Goal: Task Accomplishment & Management: Use online tool/utility

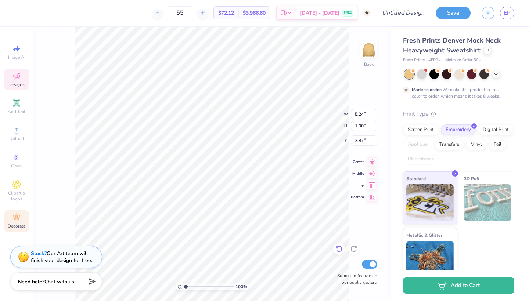
drag, startPoint x: 0, startPoint y: 0, endPoint x: 340, endPoint y: 250, distance: 421.9
click at [340, 250] on icon at bounding box center [338, 248] width 7 height 7
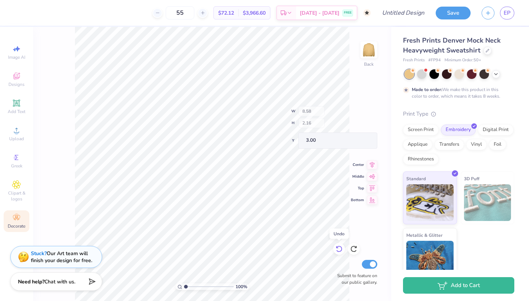
click at [340, 250] on icon at bounding box center [338, 248] width 7 height 7
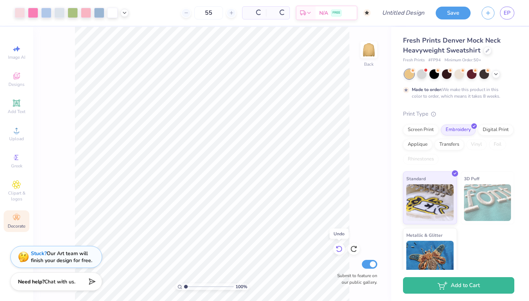
click at [340, 250] on icon at bounding box center [338, 248] width 7 height 7
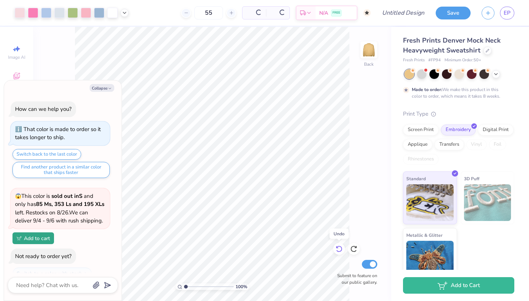
click at [340, 250] on icon at bounding box center [338, 248] width 7 height 7
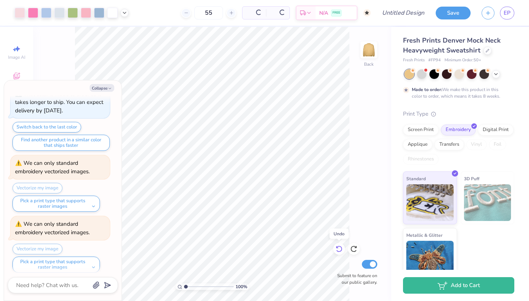
click at [340, 250] on icon at bounding box center [338, 248] width 7 height 7
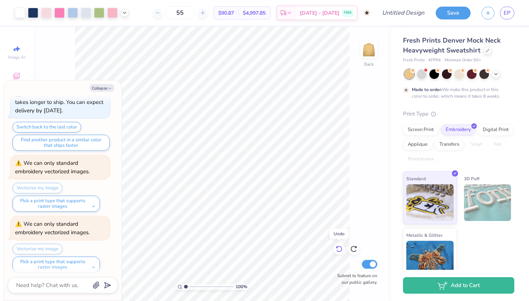
click at [340, 250] on icon at bounding box center [338, 248] width 7 height 7
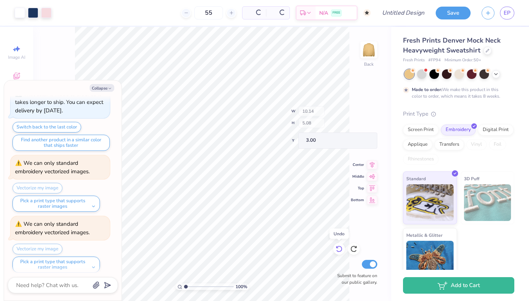
click at [340, 250] on icon at bounding box center [338, 248] width 7 height 7
type textarea "x"
type input "10.91"
type input "4.79"
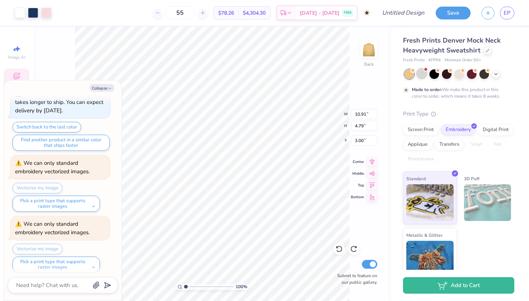
click at [420, 73] on div at bounding box center [422, 74] width 10 height 10
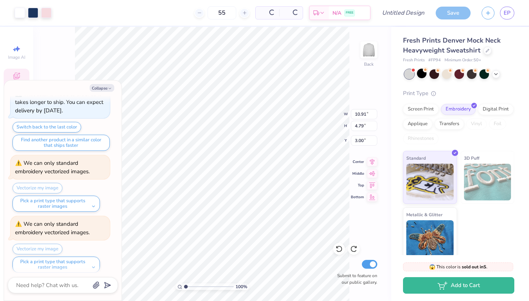
scroll to position [638, 0]
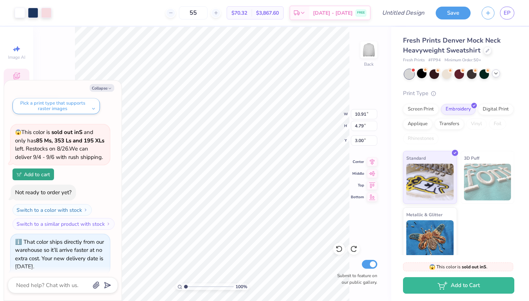
click at [496, 76] on icon at bounding box center [496, 74] width 6 height 6
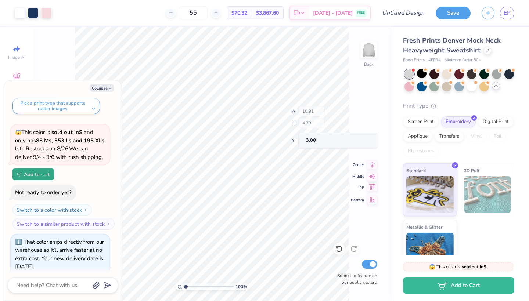
type textarea "x"
type input "10.72"
type input "4.57"
type input "3.09"
type textarea "x"
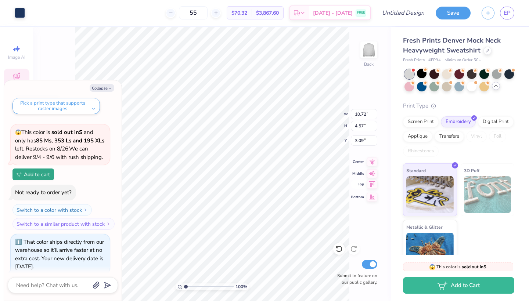
type input "3.00"
type textarea "x"
type input "10.91"
type input "4.79"
click at [100, 91] on button "Collapse" at bounding box center [102, 88] width 25 height 8
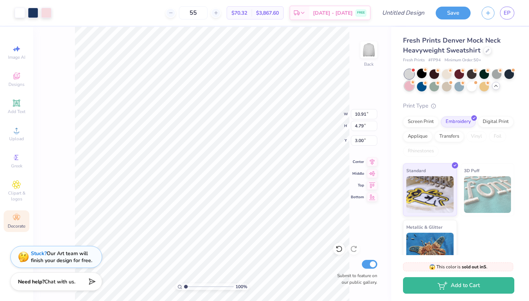
click at [411, 87] on div at bounding box center [410, 86] width 10 height 10
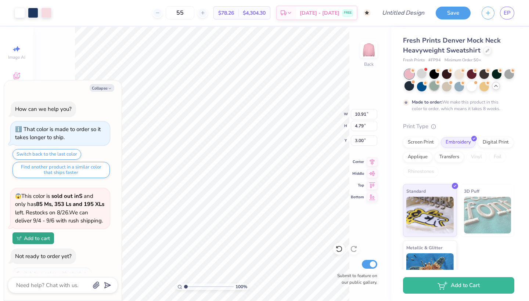
scroll to position [707, 0]
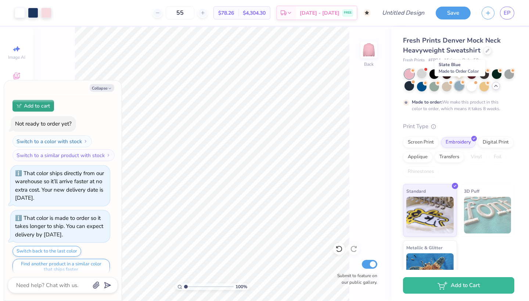
click at [462, 84] on icon at bounding box center [462, 82] width 5 height 5
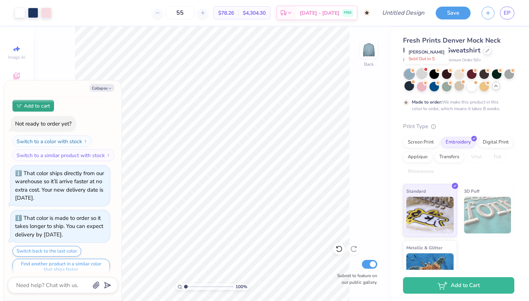
click at [424, 75] on div at bounding box center [422, 74] width 10 height 10
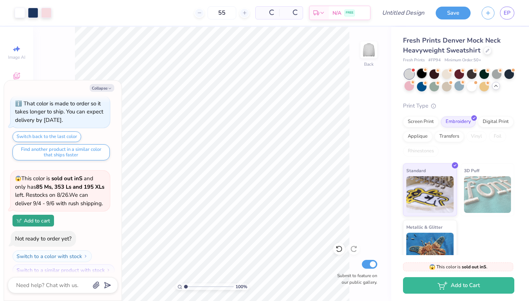
scroll to position [866, 0]
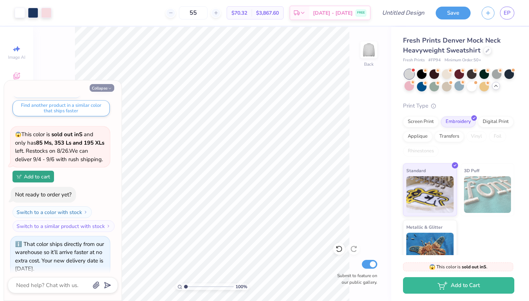
click at [106, 85] on button "Collapse" at bounding box center [102, 88] width 25 height 8
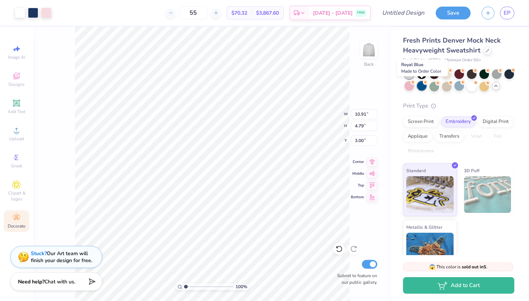
click at [421, 87] on div at bounding box center [422, 86] width 10 height 10
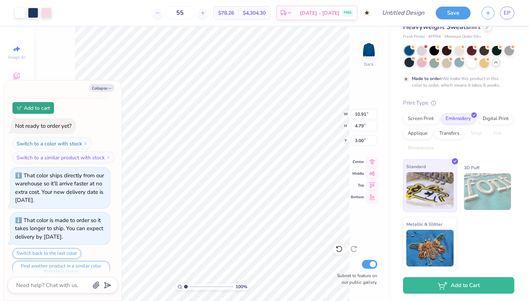
scroll to position [23, 0]
click at [107, 86] on button "Collapse" at bounding box center [102, 88] width 25 height 8
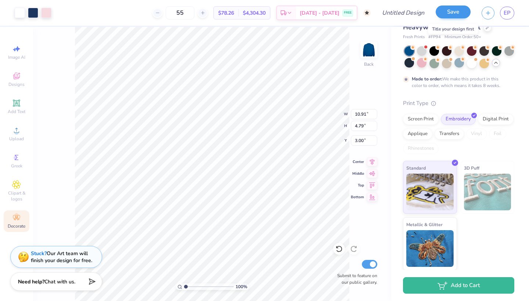
click at [455, 12] on button "Save" at bounding box center [453, 12] width 35 height 13
type textarea "x"
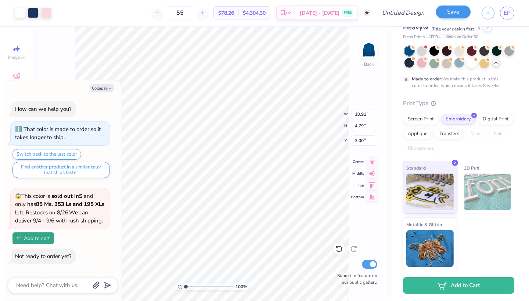
scroll to position [954, 0]
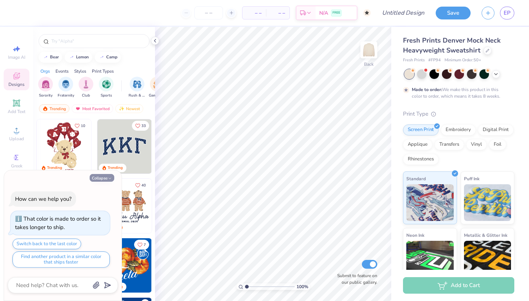
click at [113, 179] on button "Collapse" at bounding box center [102, 178] width 25 height 8
type textarea "x"
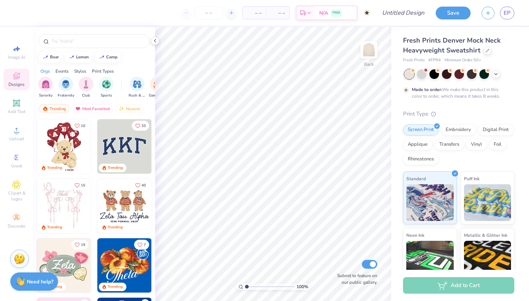
click at [127, 158] on img at bounding box center [124, 146] width 54 height 54
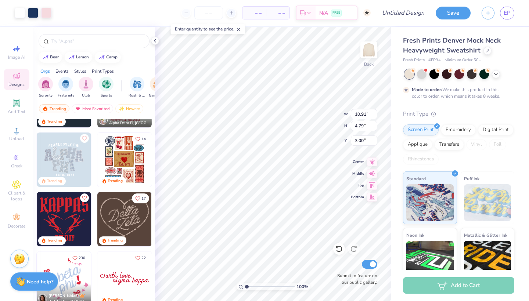
scroll to position [349, 0]
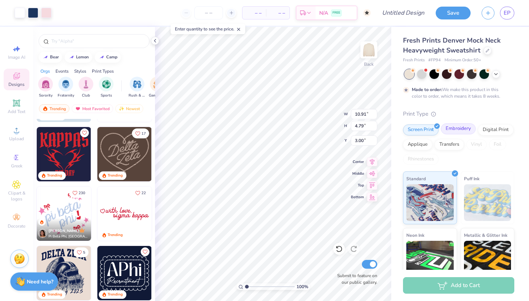
click at [454, 130] on div "Embroidery" at bounding box center [458, 128] width 35 height 11
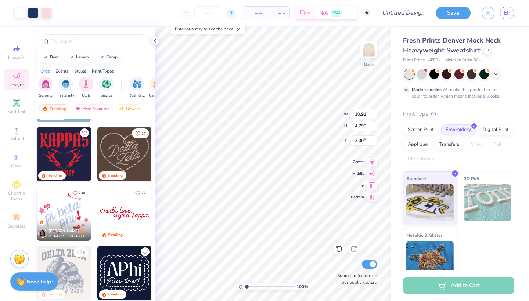
click at [233, 12] on icon at bounding box center [231, 12] width 5 height 5
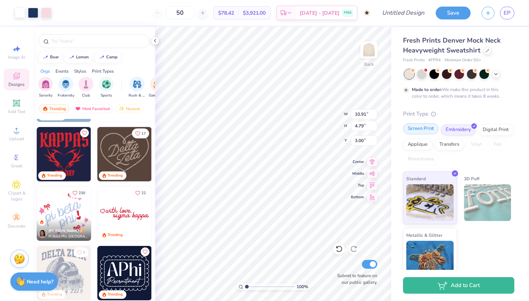
click at [427, 132] on div "Screen Print" at bounding box center [421, 128] width 36 height 11
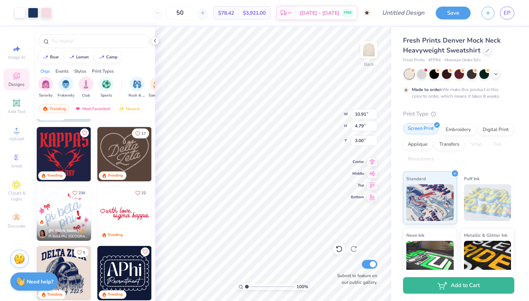
click at [425, 128] on div "Screen Print" at bounding box center [421, 128] width 36 height 11
click at [451, 126] on div "Embroidery" at bounding box center [458, 128] width 35 height 11
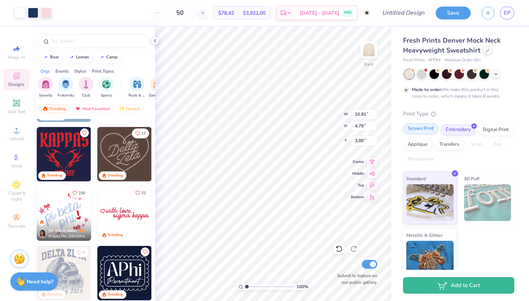
click at [429, 126] on div "Screen Print" at bounding box center [421, 128] width 36 height 11
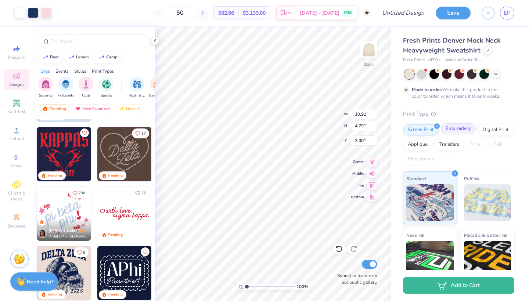
click at [465, 128] on div "Embroidery" at bounding box center [458, 128] width 35 height 11
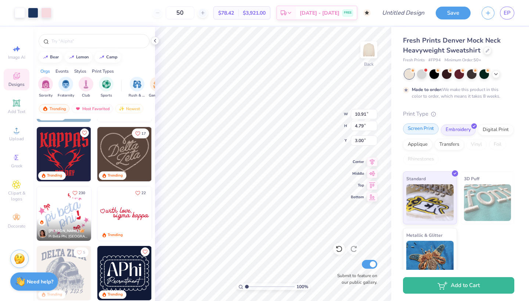
click at [430, 129] on div "Screen Print" at bounding box center [421, 128] width 36 height 11
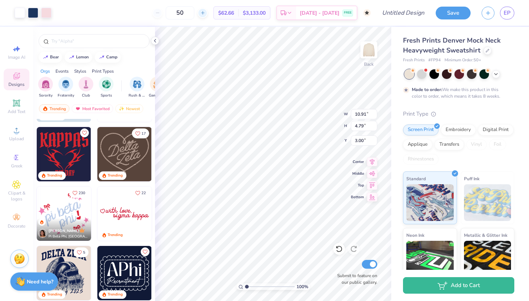
click at [208, 12] on div at bounding box center [203, 13] width 10 height 10
click at [208, 12] on div "51" at bounding box center [179, 12] width 55 height 13
click at [216, 12] on div "51" at bounding box center [208, 12] width 55 height 13
click at [208, 12] on div at bounding box center [203, 13] width 10 height 10
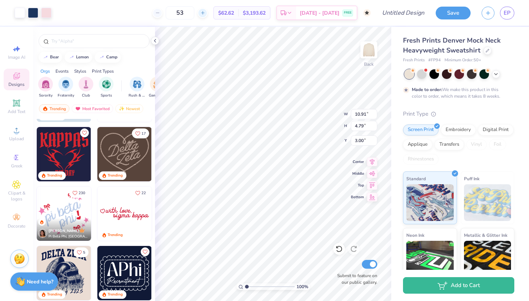
click at [194, 12] on input "53" at bounding box center [180, 12] width 29 height 13
click at [208, 12] on div "53" at bounding box center [179, 12] width 55 height 13
click at [208, 12] on div at bounding box center [203, 13] width 10 height 10
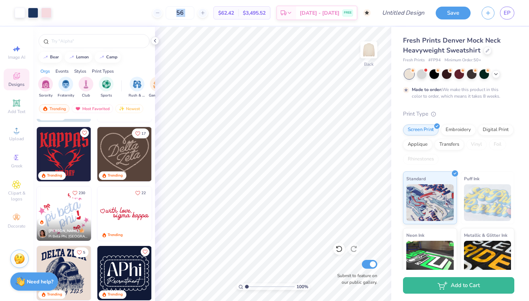
click at [148, 17] on div "56 $62.42 Per Item $3,495.52 Total Est. Delivery [DATE] - [DATE] FREE" at bounding box center [214, 13] width 314 height 26
click at [194, 17] on input "56" at bounding box center [180, 12] width 29 height 13
click at [208, 10] on div at bounding box center [203, 13] width 10 height 10
click at [213, 25] on div "58 $62.36 Per Item $3,616.88 Total Est. Delivery [DATE] - [DATE] FREE" at bounding box center [214, 13] width 314 height 26
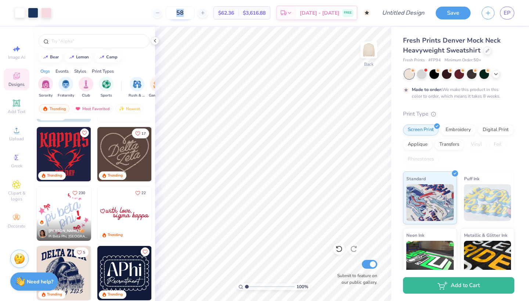
click at [194, 10] on input "58" at bounding box center [180, 12] width 29 height 13
click at [205, 14] on icon at bounding box center [202, 12] width 5 height 5
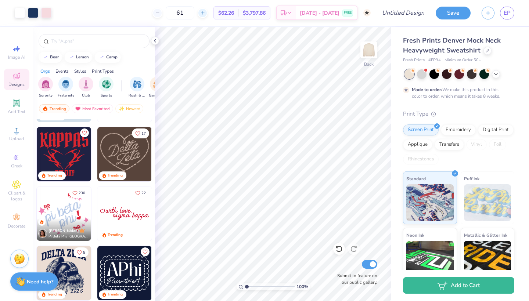
type input "62"
click at [208, 14] on div "62" at bounding box center [179, 12] width 55 height 13
click at [444, 11] on button "Save" at bounding box center [453, 12] width 35 height 13
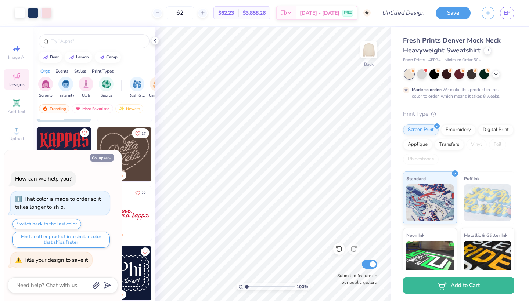
click at [108, 159] on icon "button" at bounding box center [110, 158] width 4 height 4
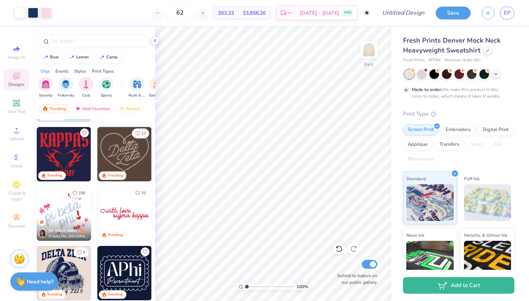
type textarea "x"
